Goal: Find contact information: Find contact information

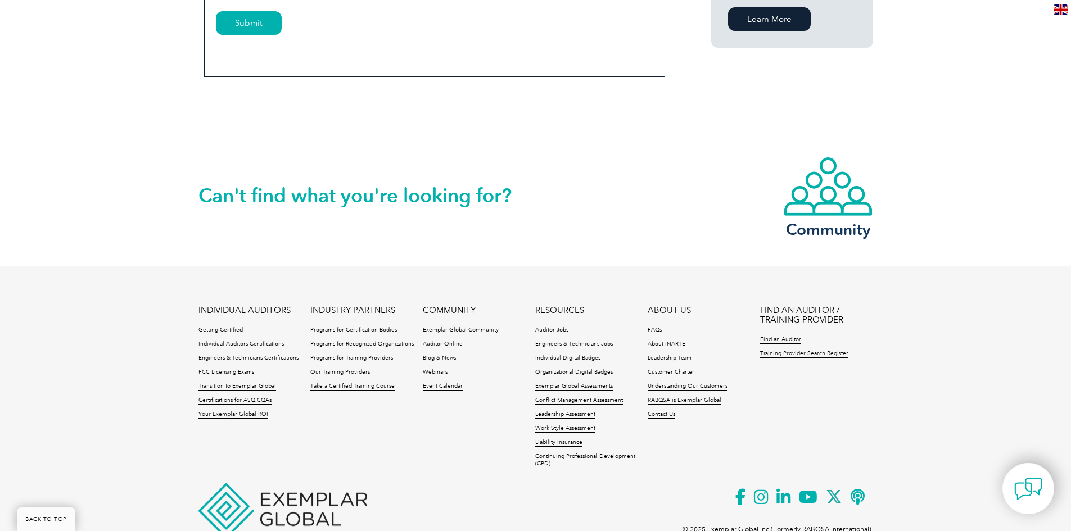
scroll to position [924, 0]
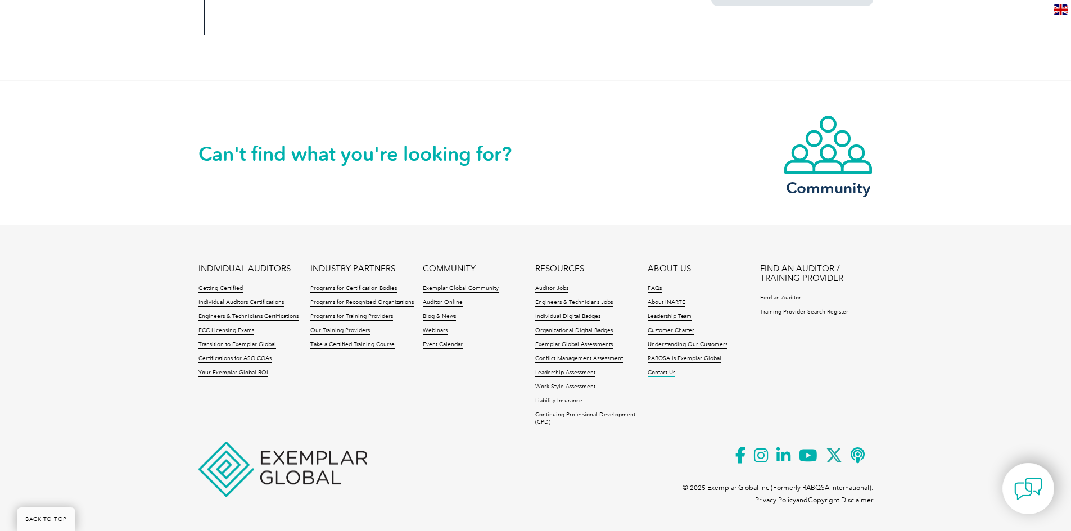
click at [664, 371] on link "Contact Us" at bounding box center [662, 373] width 28 height 8
